Goal: Task Accomplishment & Management: Complete application form

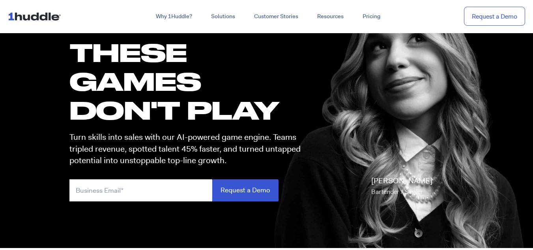
scroll to position [71, 0]
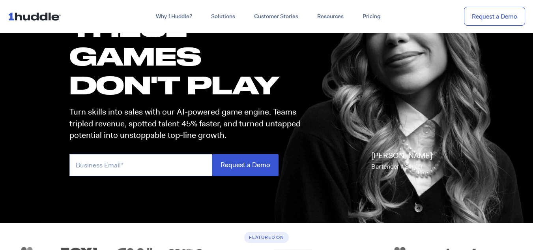
click at [124, 162] on input "email" at bounding box center [140, 165] width 143 height 22
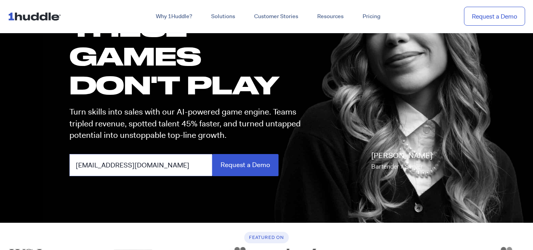
click at [212, 154] on input "Request a Demo" at bounding box center [245, 165] width 66 height 22
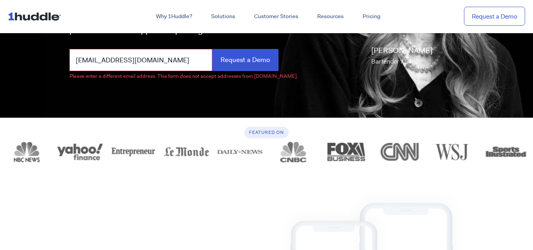
scroll to position [159, 0]
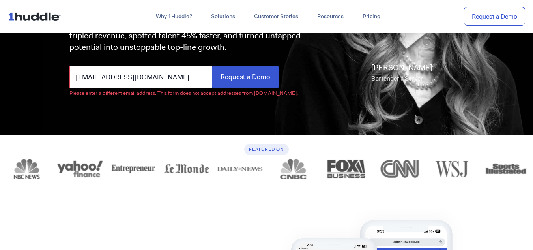
click at [175, 82] on input "[EMAIL_ADDRESS][DOMAIN_NAME]" at bounding box center [140, 77] width 143 height 22
click at [212, 66] on input "Request a Demo" at bounding box center [245, 77] width 66 height 22
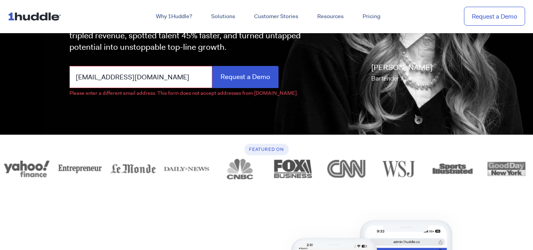
click at [212, 66] on input "Request a Demo" at bounding box center [245, 77] width 66 height 22
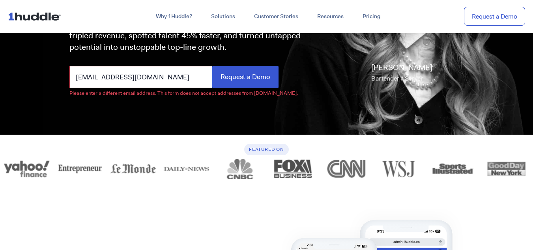
click at [212, 66] on input "Request a Demo" at bounding box center [245, 77] width 66 height 22
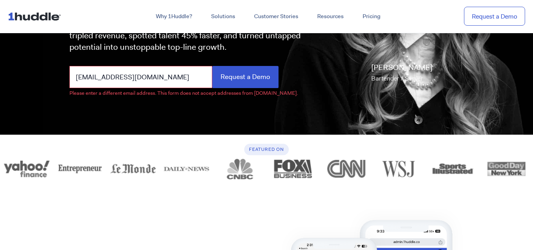
click at [212, 66] on input "Request a Demo" at bounding box center [245, 77] width 66 height 22
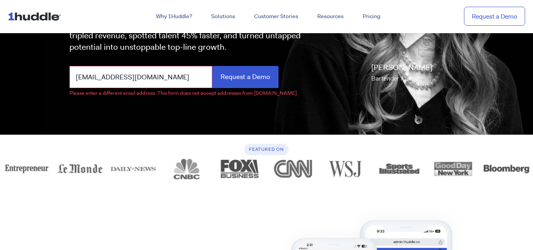
click at [212, 66] on input "Request a Demo" at bounding box center [245, 77] width 66 height 22
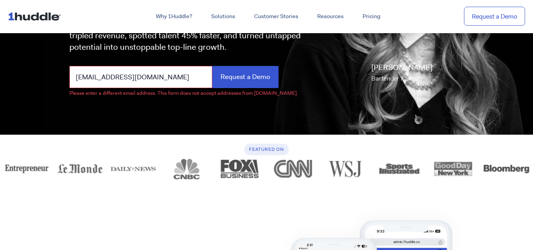
click at [212, 66] on input "Request a Demo" at bounding box center [245, 77] width 66 height 22
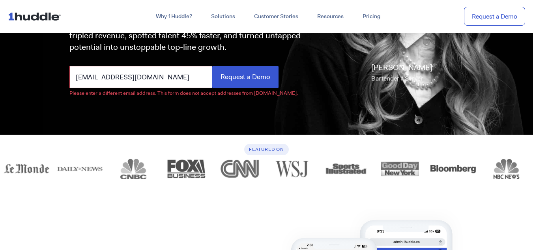
click at [175, 82] on input "[EMAIL_ADDRESS][DOMAIN_NAME]" at bounding box center [140, 77] width 143 height 22
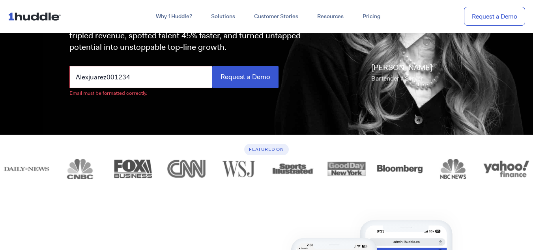
click at [212, 66] on input "Request a Demo" at bounding box center [245, 77] width 66 height 22
click at [217, 88] on input "Request a Demo" at bounding box center [245, 77] width 66 height 22
click at [232, 79] on input "Request a Demo" at bounding box center [245, 77] width 66 height 22
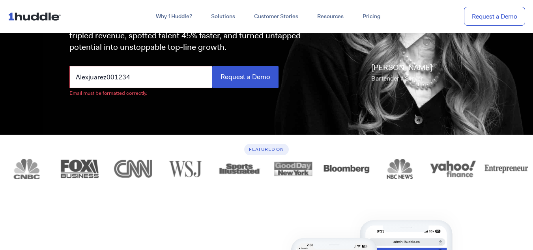
click at [193, 79] on input "Alexjuarez001234" at bounding box center [140, 77] width 143 height 22
type input "A"
click at [191, 133] on div "these GAMES DON'T PLAY Turn skills into sales with our AI-powered game engine. …" at bounding box center [267, 15] width 410 height 237
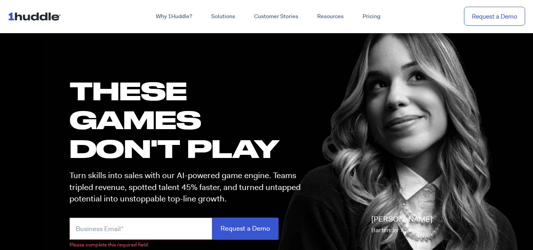
scroll to position [0, 0]
